Goal: Navigation & Orientation: Find specific page/section

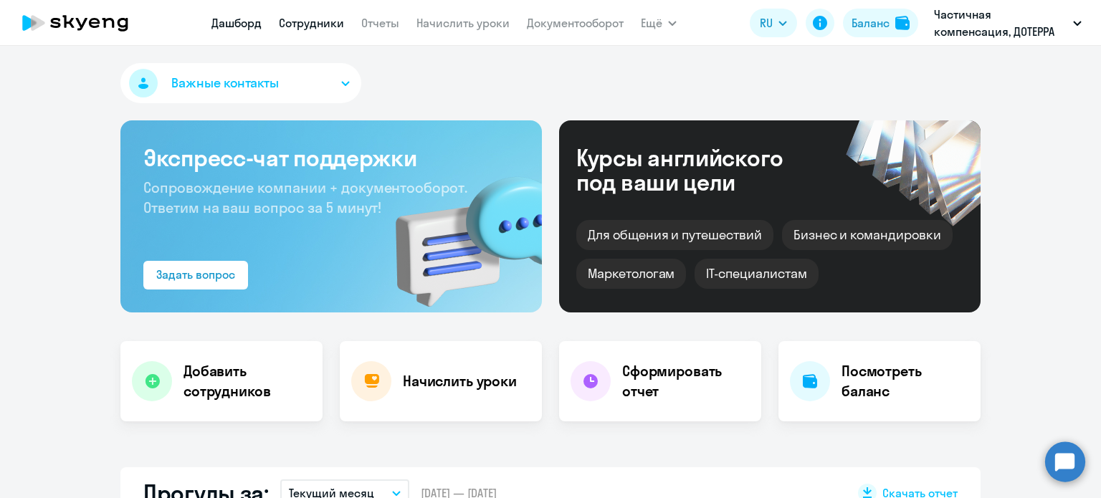
select select "30"
click at [322, 28] on link "Сотрудники" at bounding box center [311, 23] width 65 height 14
select select "30"
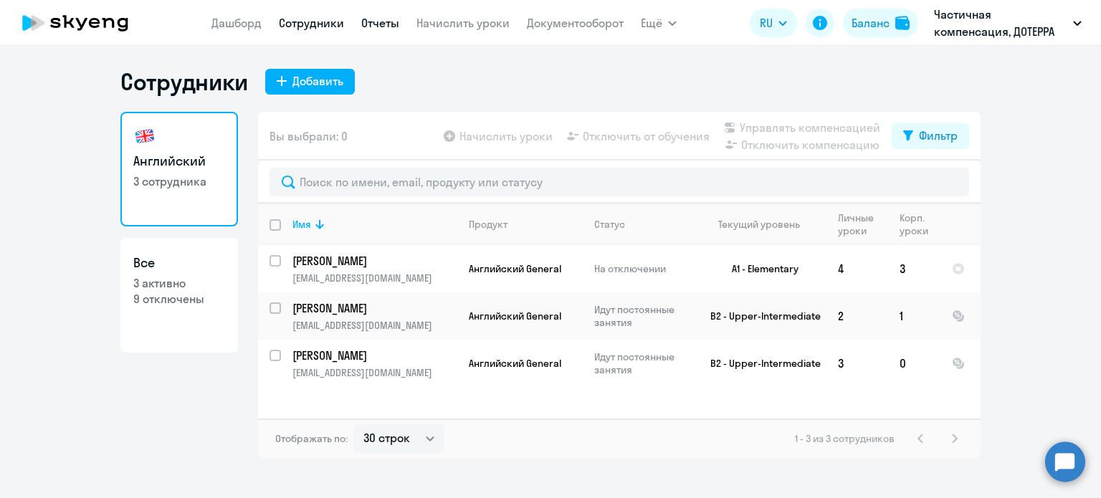
click at [369, 27] on link "Отчеты" at bounding box center [380, 23] width 38 height 14
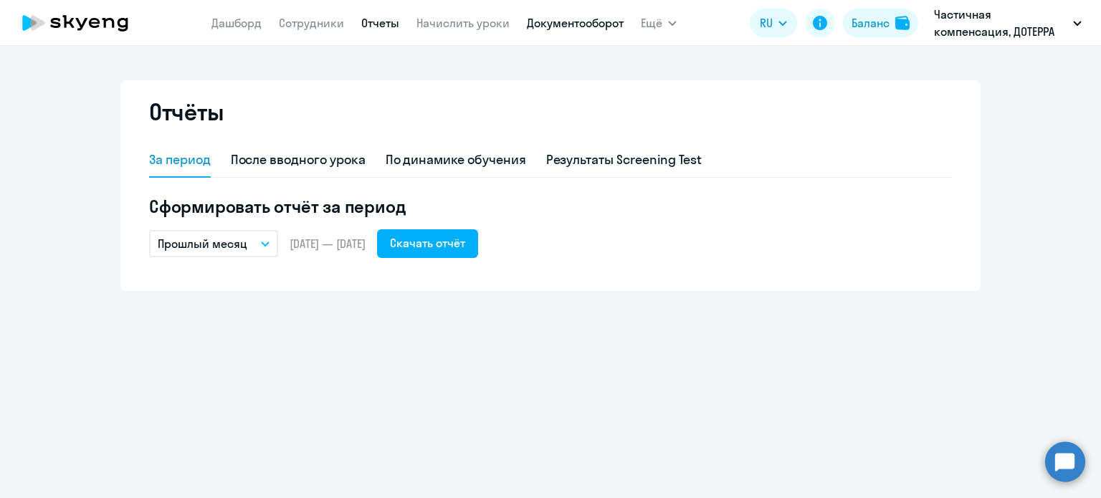
click at [553, 29] on link "Документооборот" at bounding box center [575, 23] width 97 height 14
